Goal: Download file/media

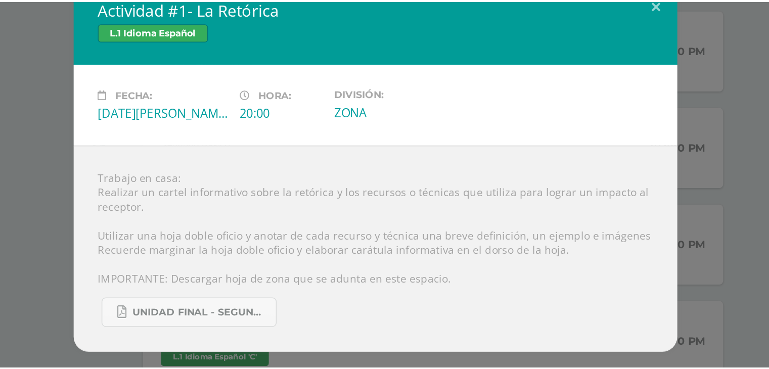
scroll to position [378, 0]
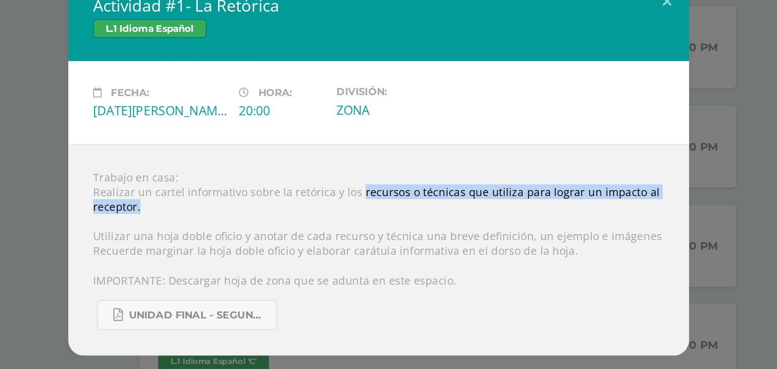
drag, startPoint x: 373, startPoint y: 201, endPoint x: 429, endPoint y: 215, distance: 58.4
click at [429, 215] on div "Trabajo en casa: Realizar un cartel informativo sobre la retórica y los recurso…" at bounding box center [388, 239] width 405 height 138
copy div "recursos o técnicas que utiliza para lograr un impacto al receptor."
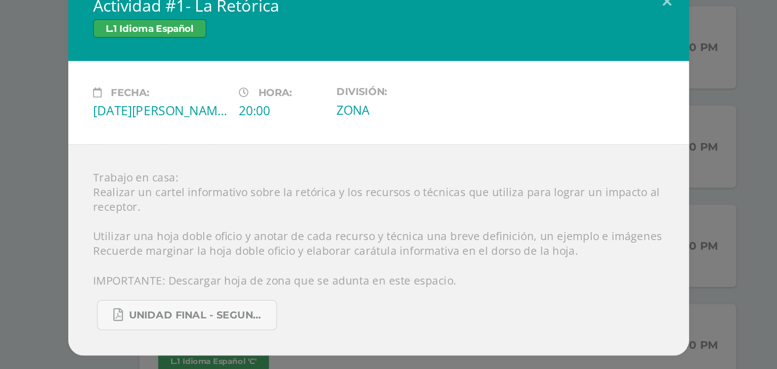
click at [318, 224] on div "Trabajo en casa: Realizar un cartel informativo sobre la retórica y los recurso…" at bounding box center [388, 239] width 405 height 138
click at [164, 138] on div "Actividad #1- La Retórica L.1 Idioma Español Fecha: Miércoles 13 de Agosto Hora…" at bounding box center [388, 185] width 769 height 248
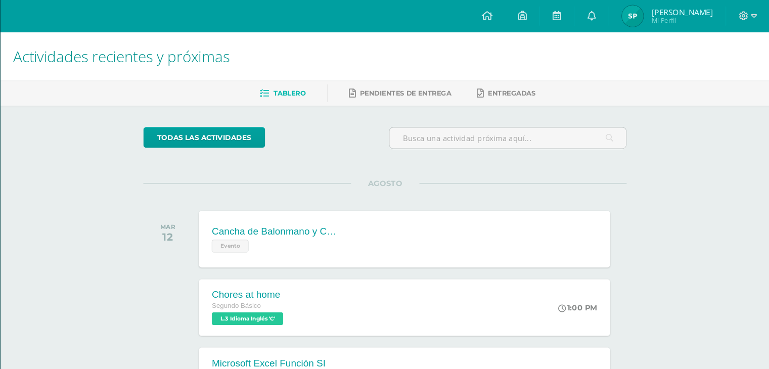
scroll to position [202, 0]
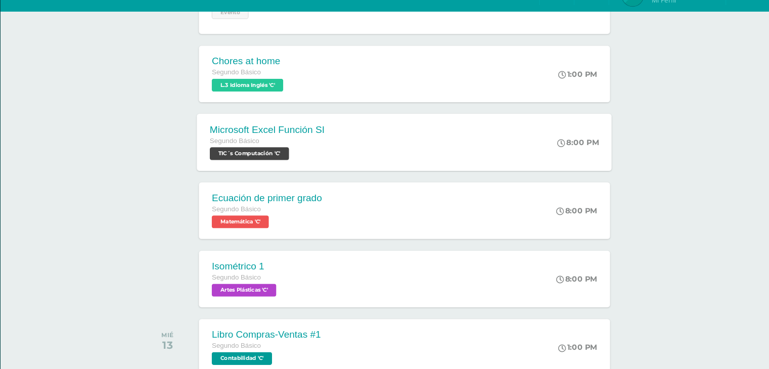
click at [313, 148] on div "Segundo Básico" at bounding box center [293, 153] width 109 height 11
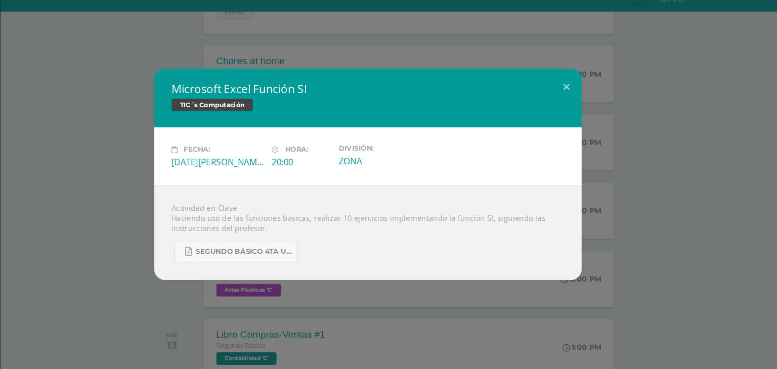
click at [162, 175] on div "Microsoft Excel Función SI TIC´s Computación Fecha: Martes 12 de Agosto Hora: 2…" at bounding box center [388, 184] width 769 height 200
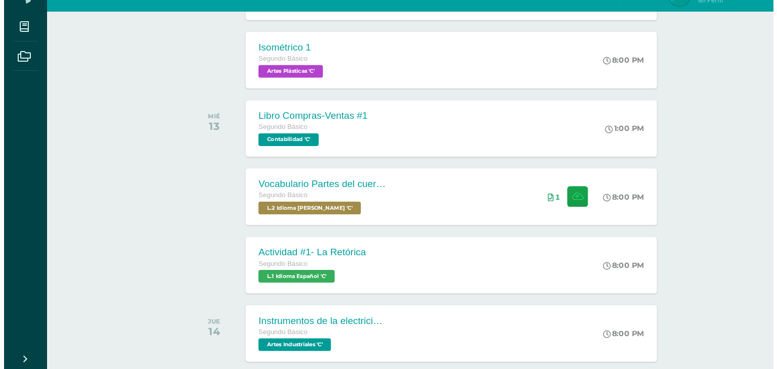
scroll to position [434, 0]
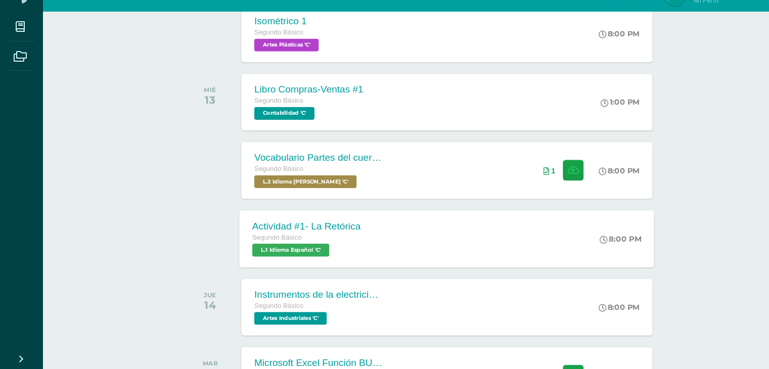
click at [294, 266] on div "Actividad #1- La Retórica Segundo Básico L.1 Idioma Español 'C'" at bounding box center [290, 246] width 127 height 54
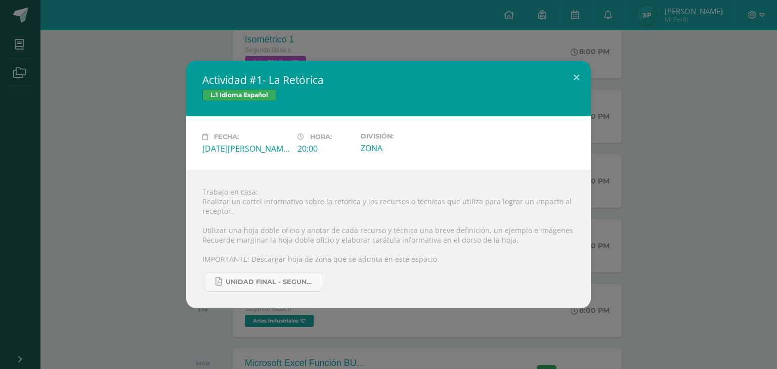
click at [95, 239] on div "Actividad #1- La Retórica L.1 Idioma Español Fecha: Miércoles 13 de Agosto Hora…" at bounding box center [388, 185] width 769 height 248
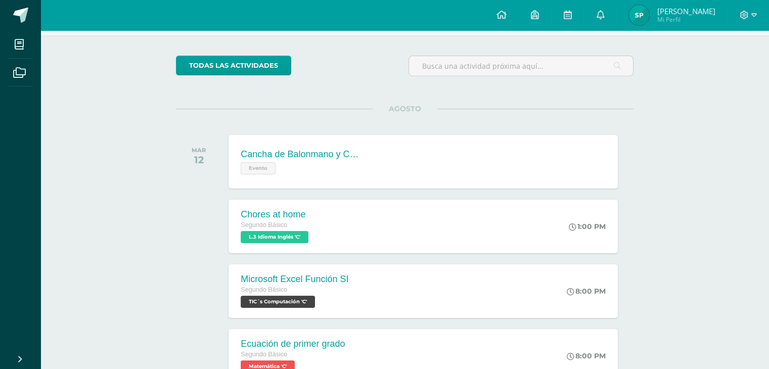
scroll to position [0, 0]
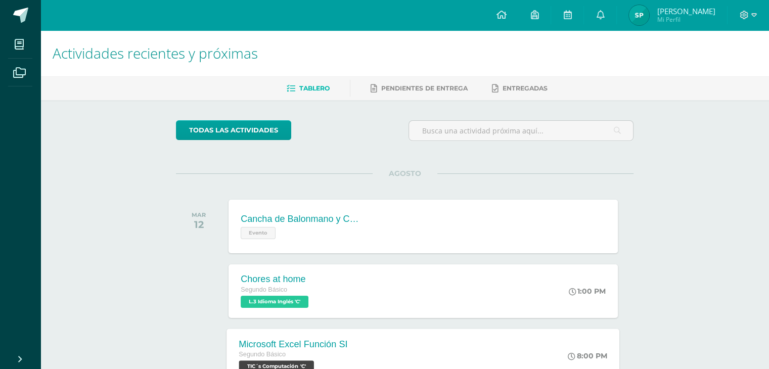
click at [312, 335] on div "Microsoft Excel Función SI Segundo Básico TIC´s Computación 'C'" at bounding box center [293, 356] width 133 height 54
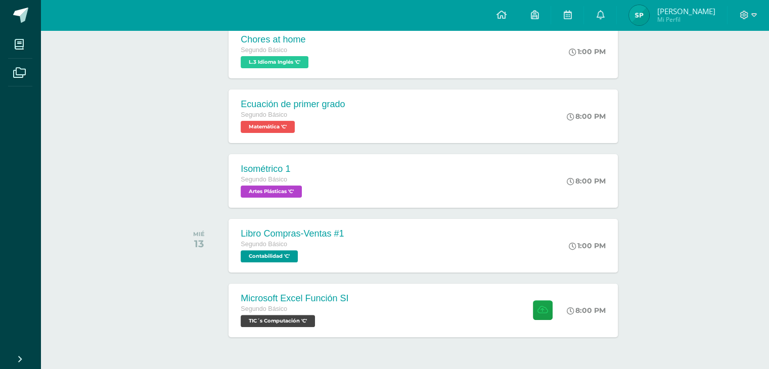
scroll to position [271, 0]
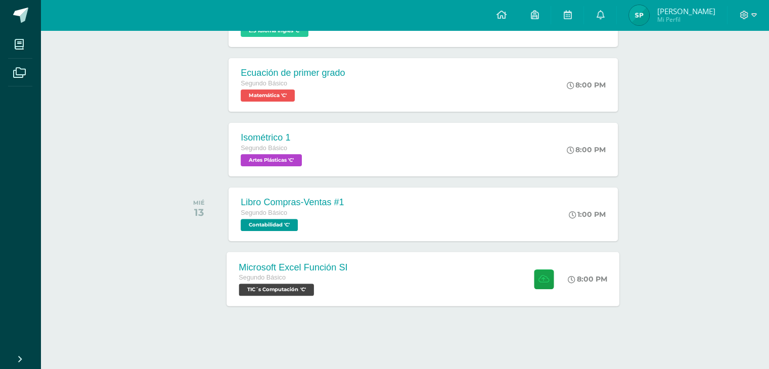
click at [291, 262] on div "Microsoft Excel Función SI" at bounding box center [293, 267] width 109 height 11
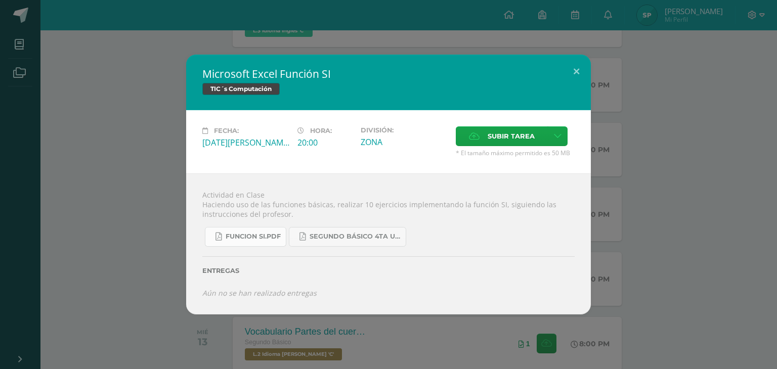
click at [259, 236] on span "FUNCION SI.pdf" at bounding box center [253, 237] width 55 height 8
click at [324, 245] on link "SEGUNDO BÁSICO 4TA UNIDAD.pdf" at bounding box center [347, 237] width 117 height 20
click at [151, 122] on div "Microsoft Excel Función SI TIC´s Computación Fecha: [DATE][PERSON_NAME] Hora: 2…" at bounding box center [388, 185] width 769 height 260
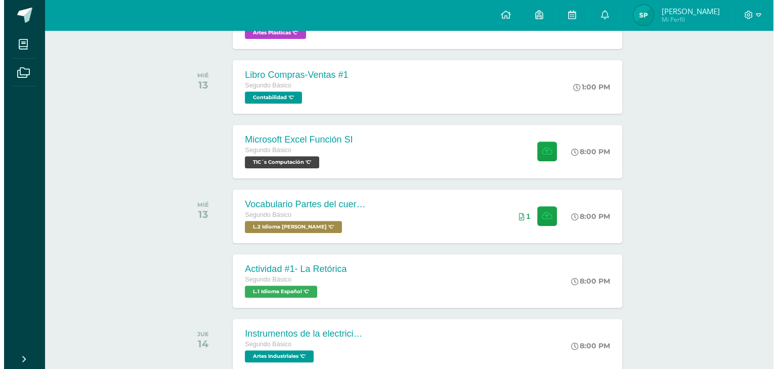
scroll to position [405, 0]
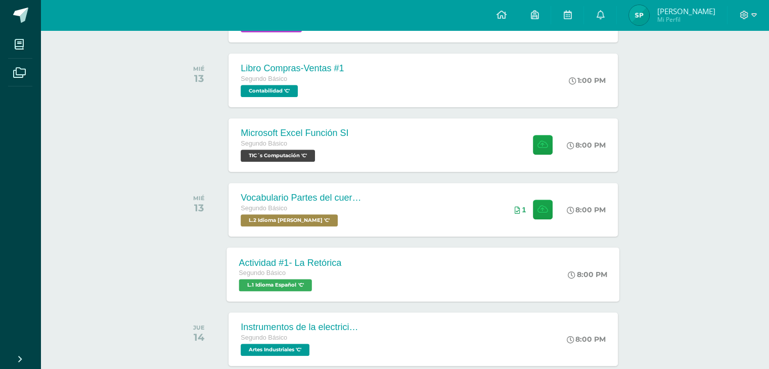
click at [309, 276] on div "Segundo Básico" at bounding box center [290, 273] width 103 height 11
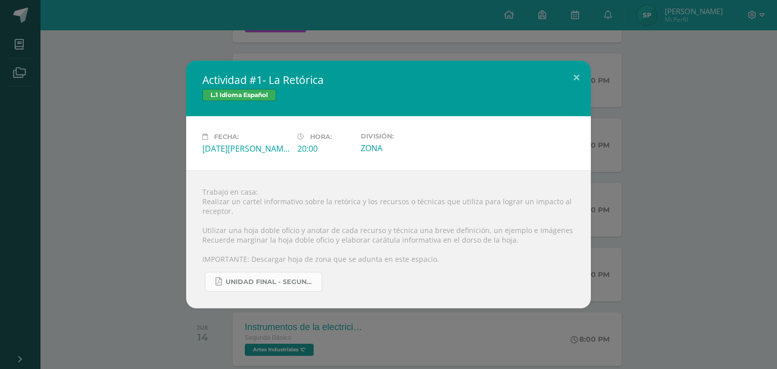
click at [293, 284] on span "UNIDAD FINAL - SEGUNDO BASICO A-B-C -.pdf" at bounding box center [271, 282] width 91 height 8
